Goal: Task Accomplishment & Management: Complete application form

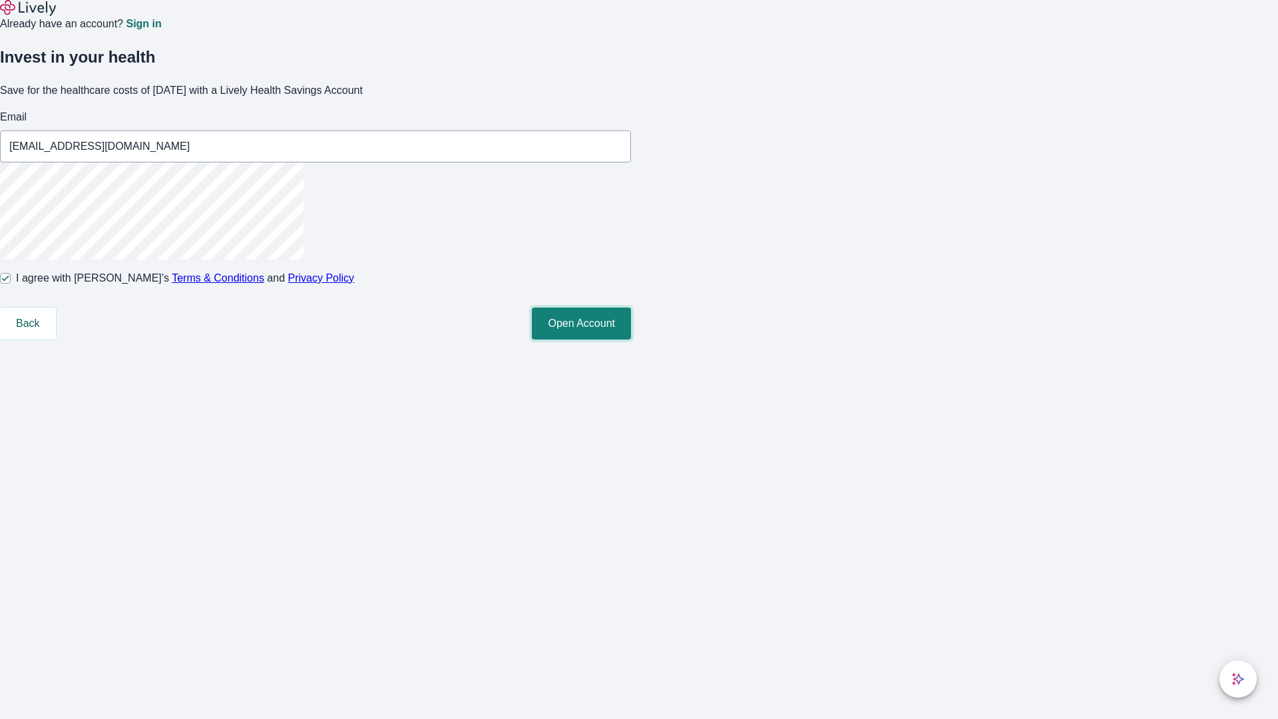
click at [631, 340] on button "Open Account" at bounding box center [581, 324] width 99 height 32
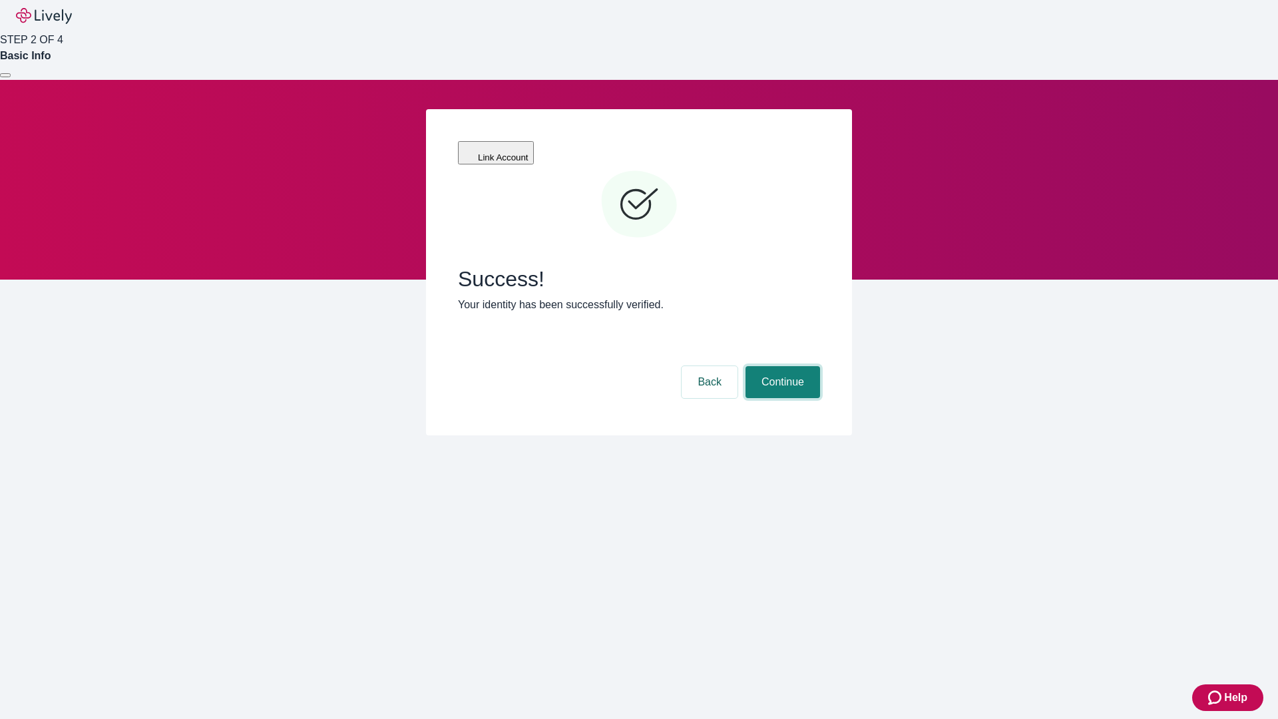
click at [781, 366] on button "Continue" at bounding box center [783, 382] width 75 height 32
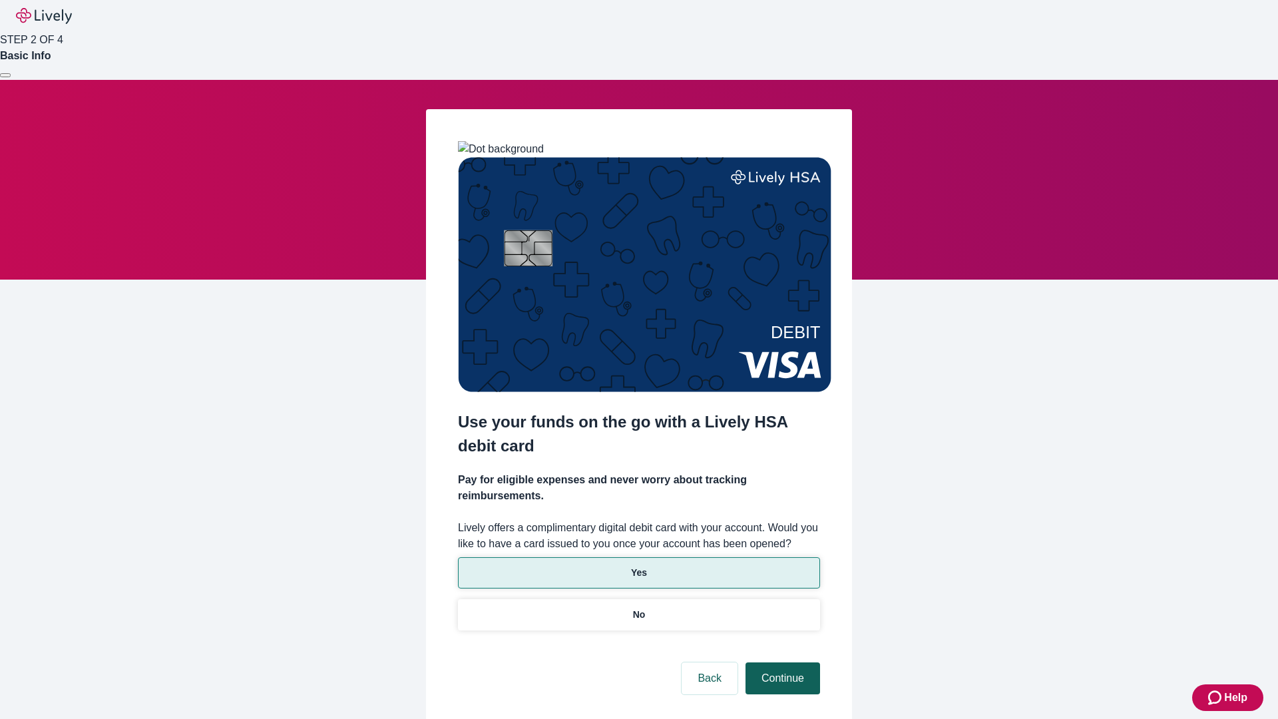
click at [638, 566] on p "Yes" at bounding box center [639, 573] width 16 height 14
click at [781, 662] on button "Continue" at bounding box center [783, 678] width 75 height 32
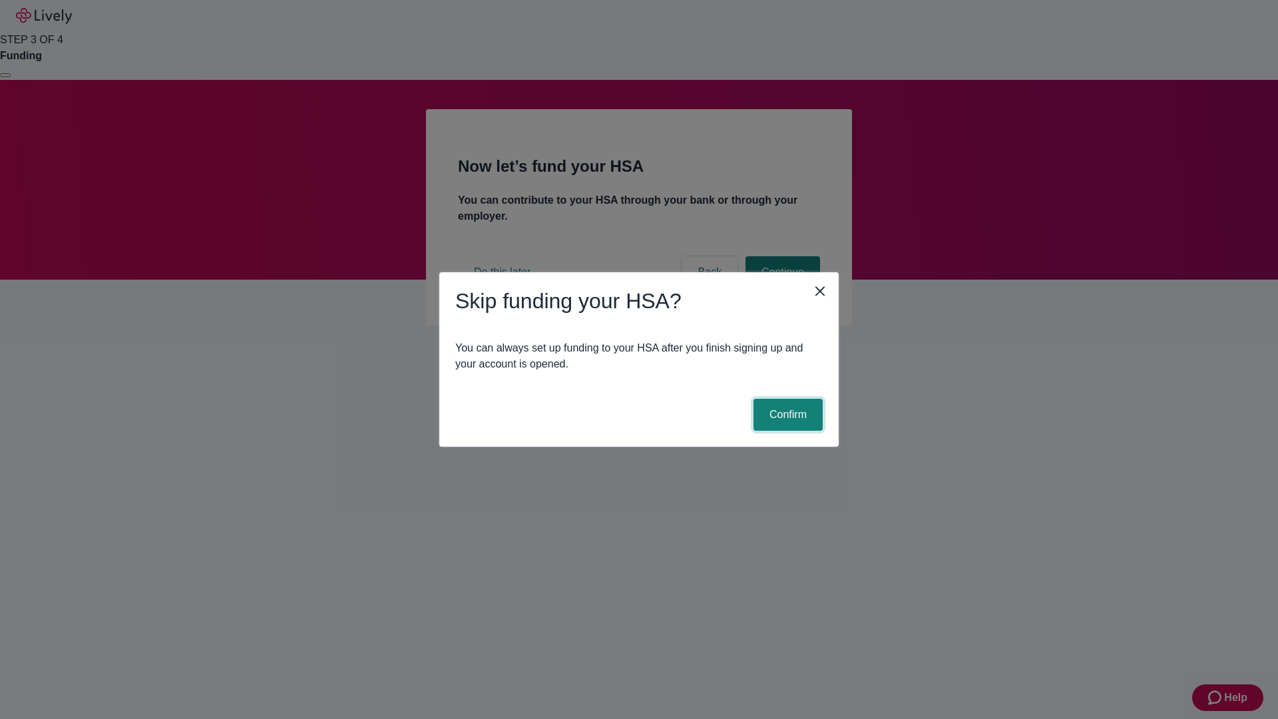
click at [786, 415] on button "Confirm" at bounding box center [788, 415] width 69 height 32
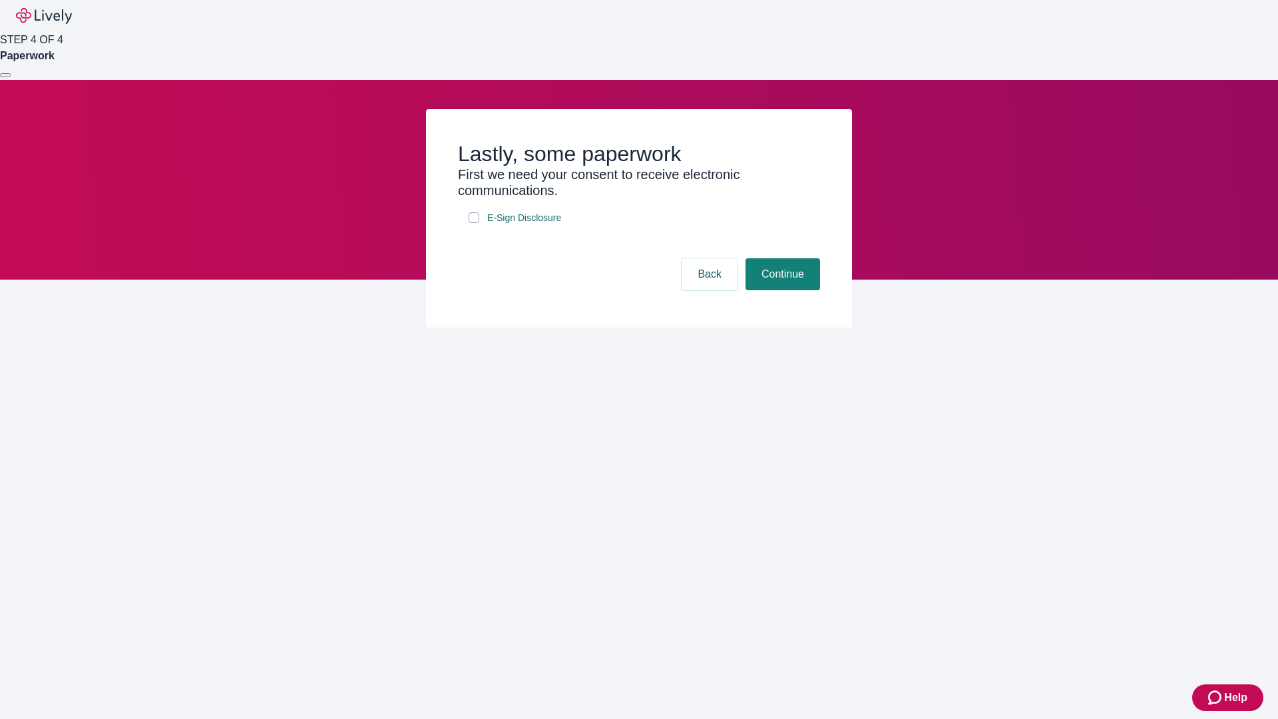
click at [474, 223] on input "E-Sign Disclosure" at bounding box center [474, 217] width 11 height 11
checkbox input "true"
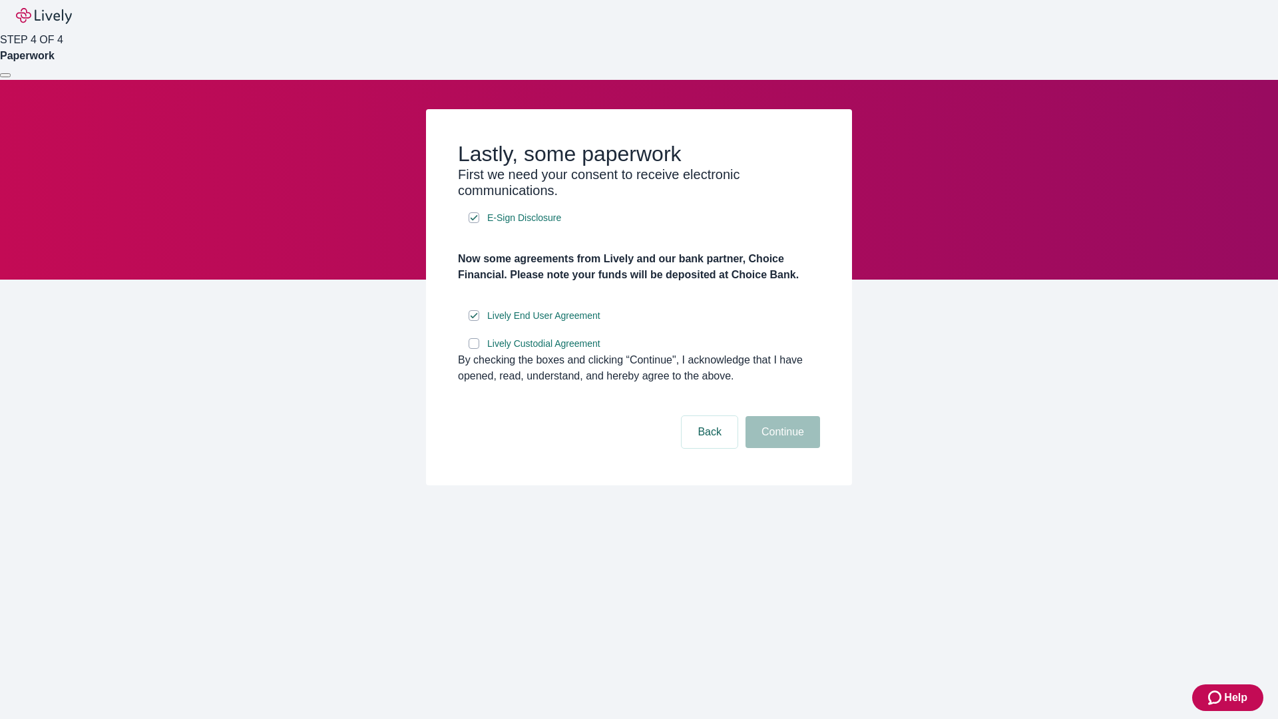
click at [474, 349] on input "Lively Custodial Agreement" at bounding box center [474, 343] width 11 height 11
checkbox input "true"
click at [781, 448] on button "Continue" at bounding box center [783, 432] width 75 height 32
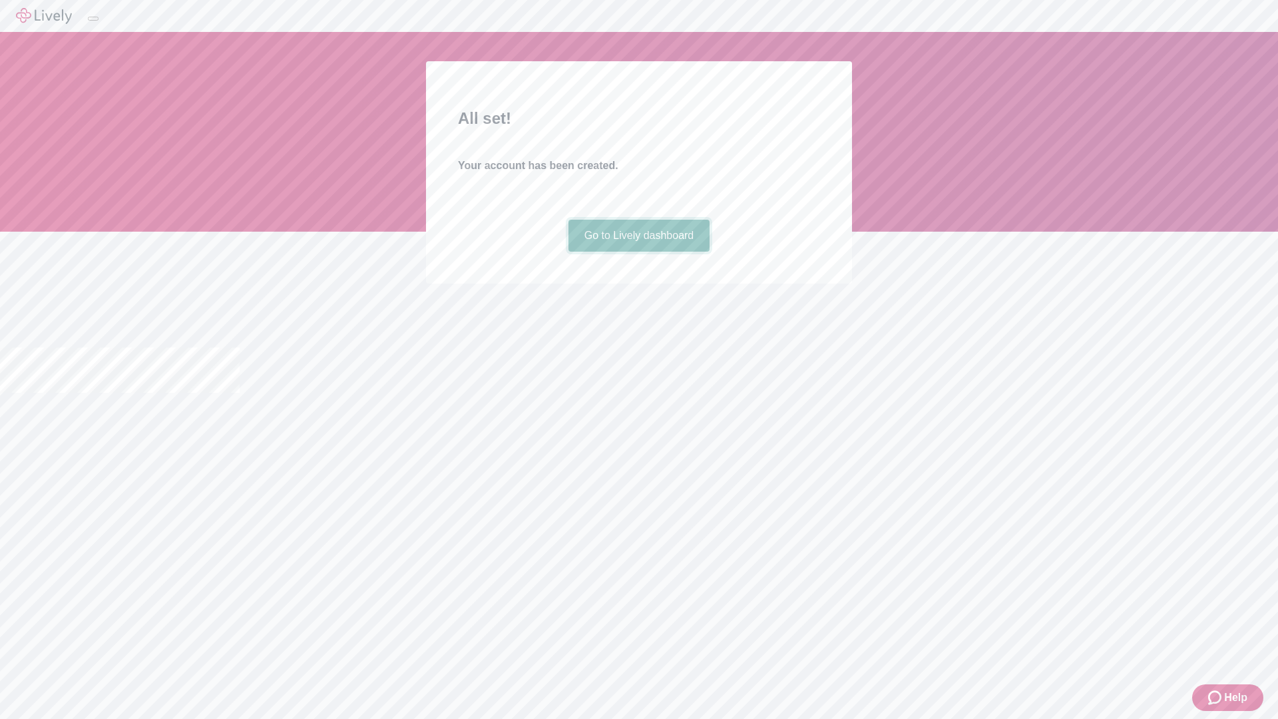
click at [638, 252] on link "Go to Lively dashboard" at bounding box center [640, 236] width 142 height 32
